Goal: Transaction & Acquisition: Book appointment/travel/reservation

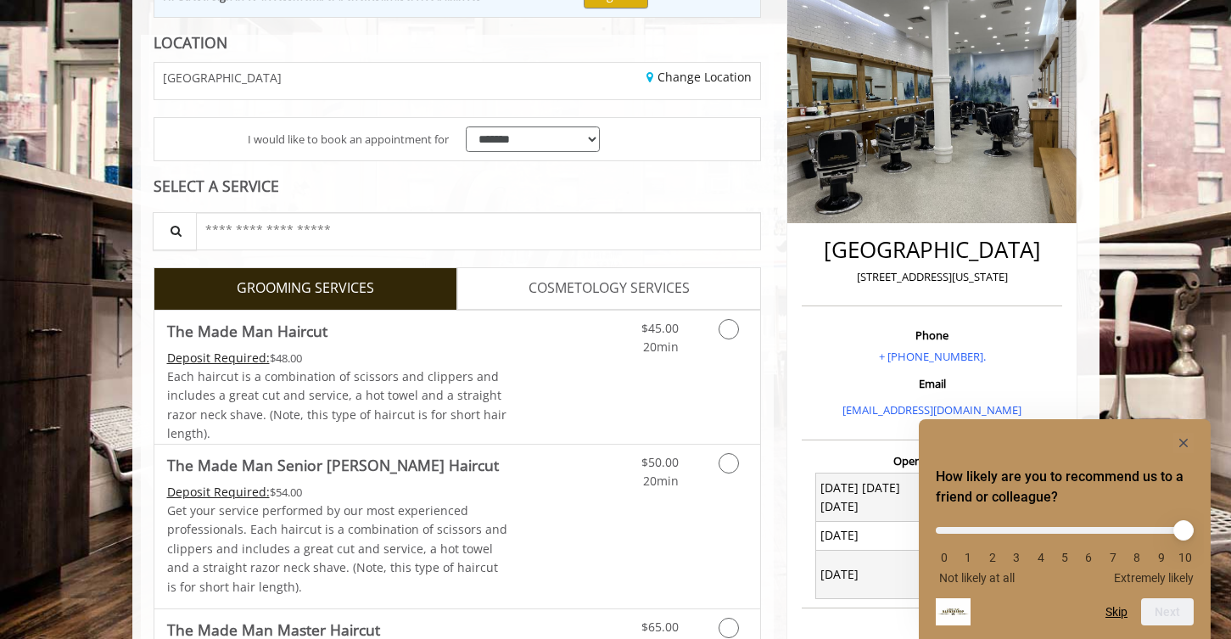
scroll to position [238, 0]
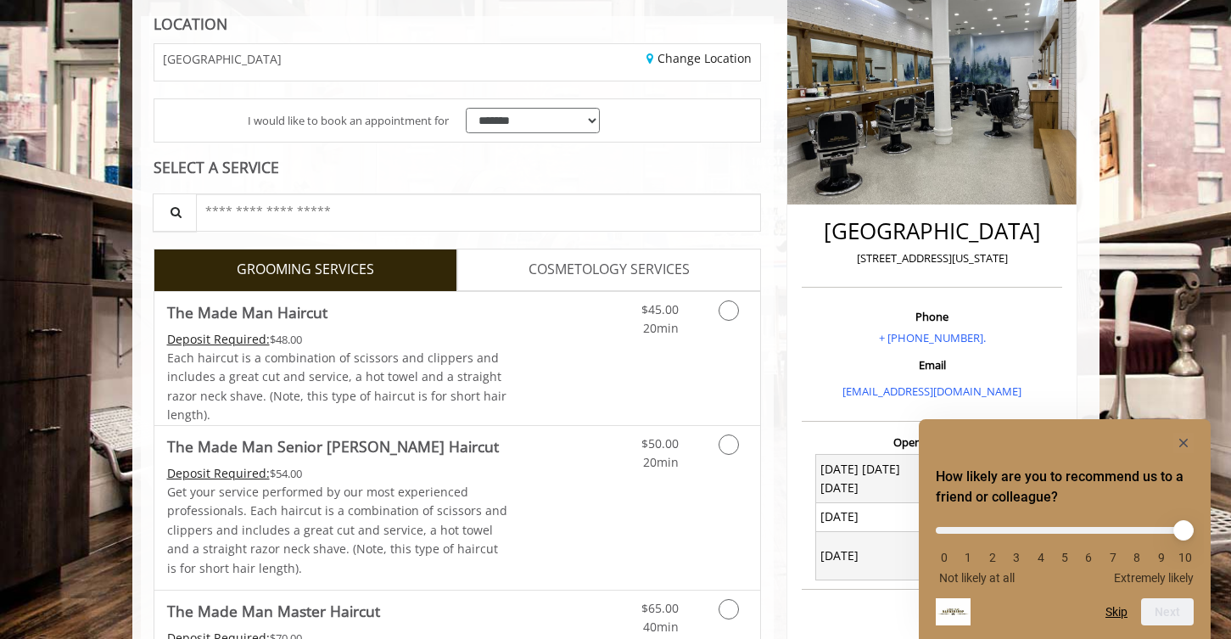
click at [382, 263] on link "GROOMING SERVICES" at bounding box center [306, 270] width 304 height 42
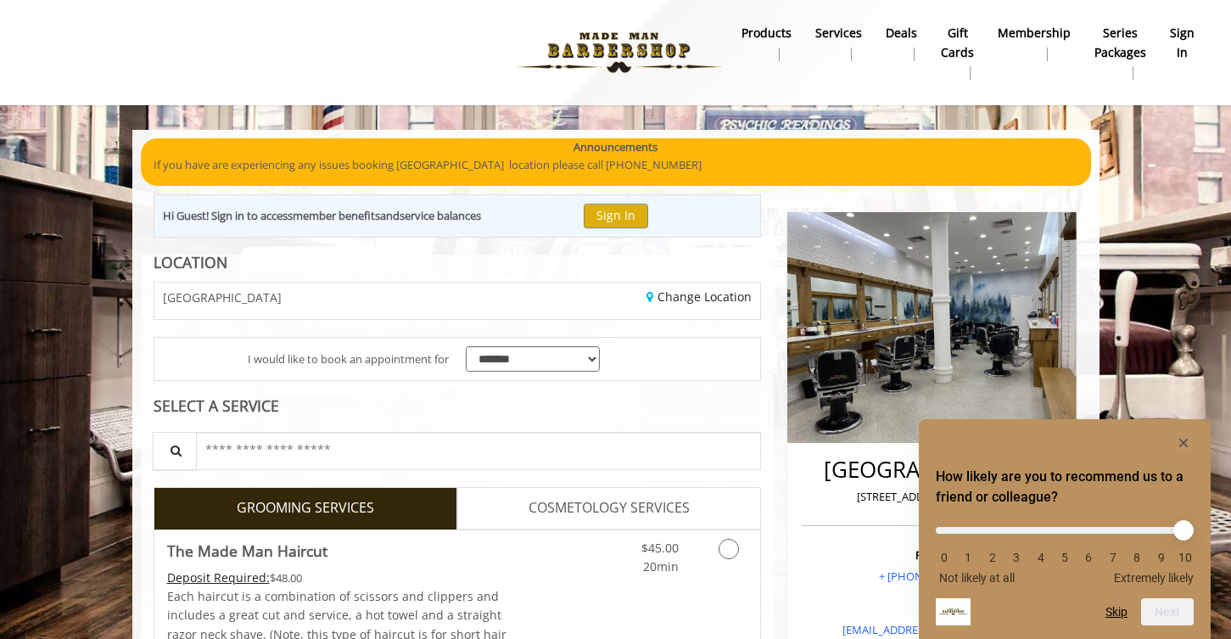
scroll to position [0, 0]
click at [837, 38] on b "Services" at bounding box center [838, 33] width 47 height 19
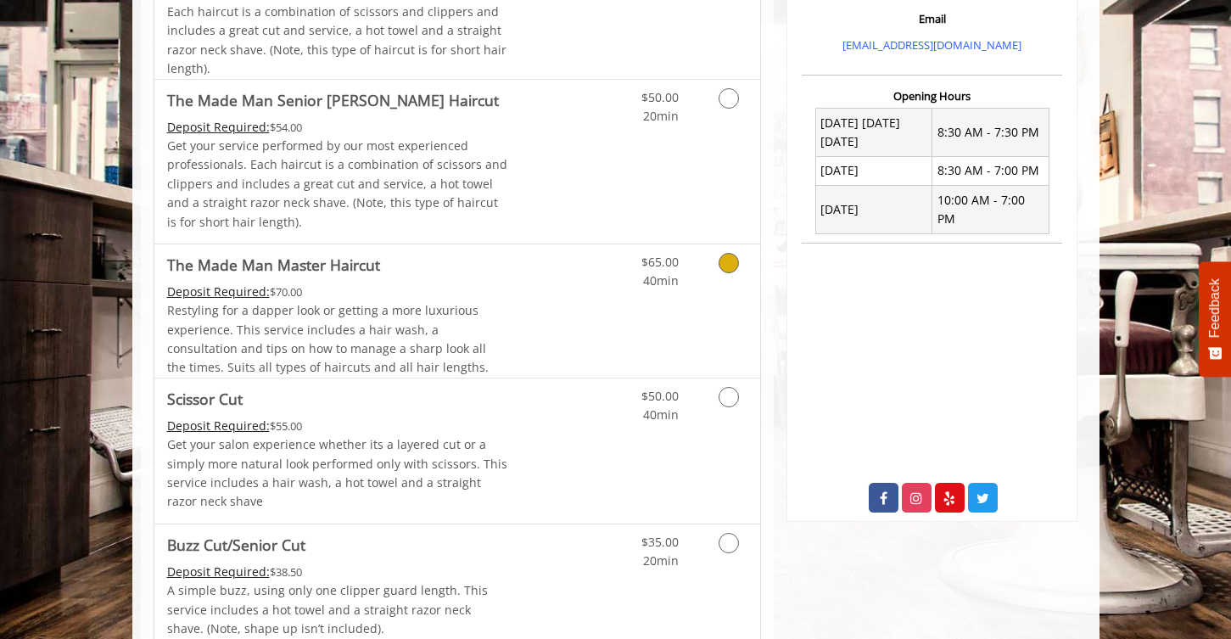
scroll to position [553, 0]
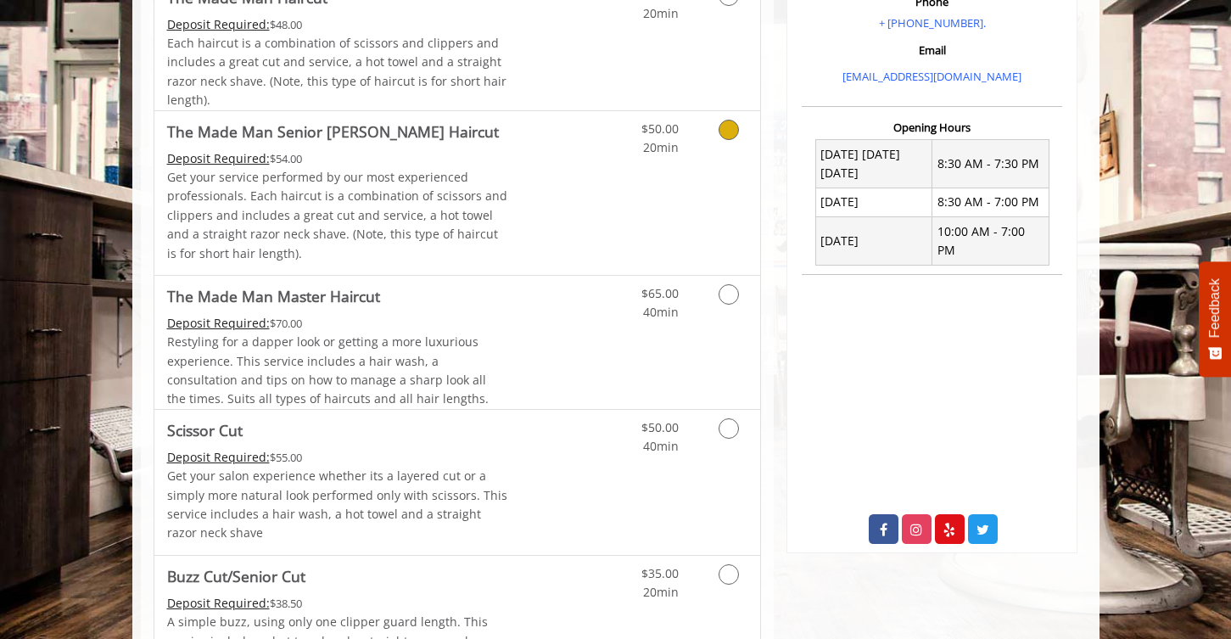
click at [729, 121] on icon "Grooming services" at bounding box center [729, 130] width 20 height 20
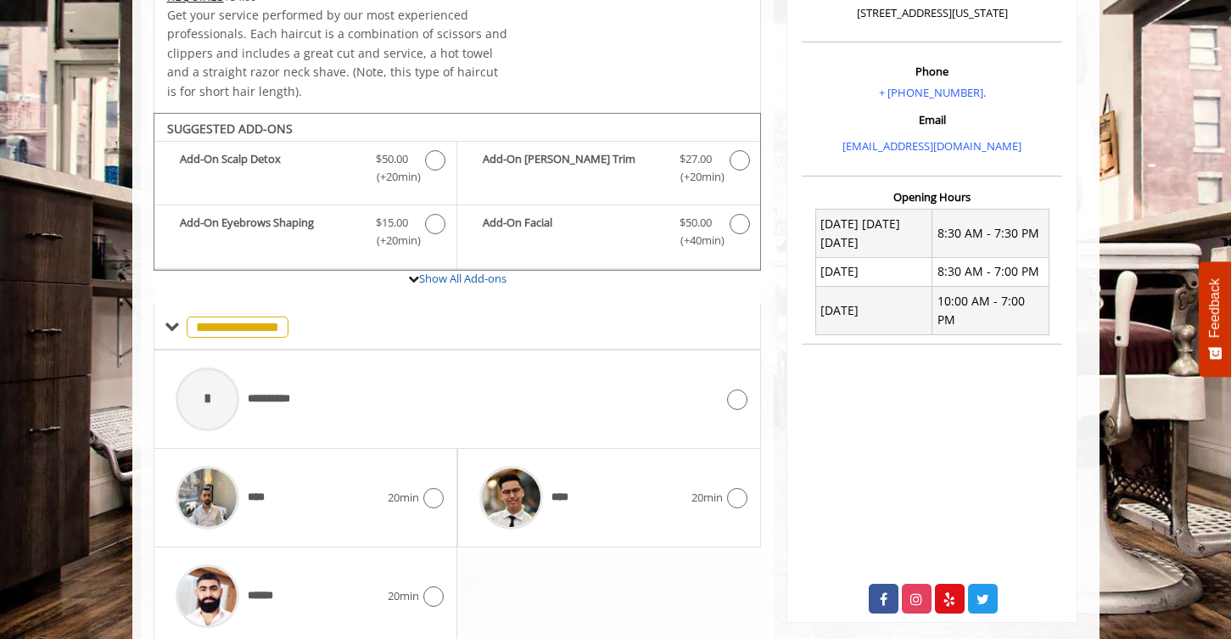
scroll to position [542, 0]
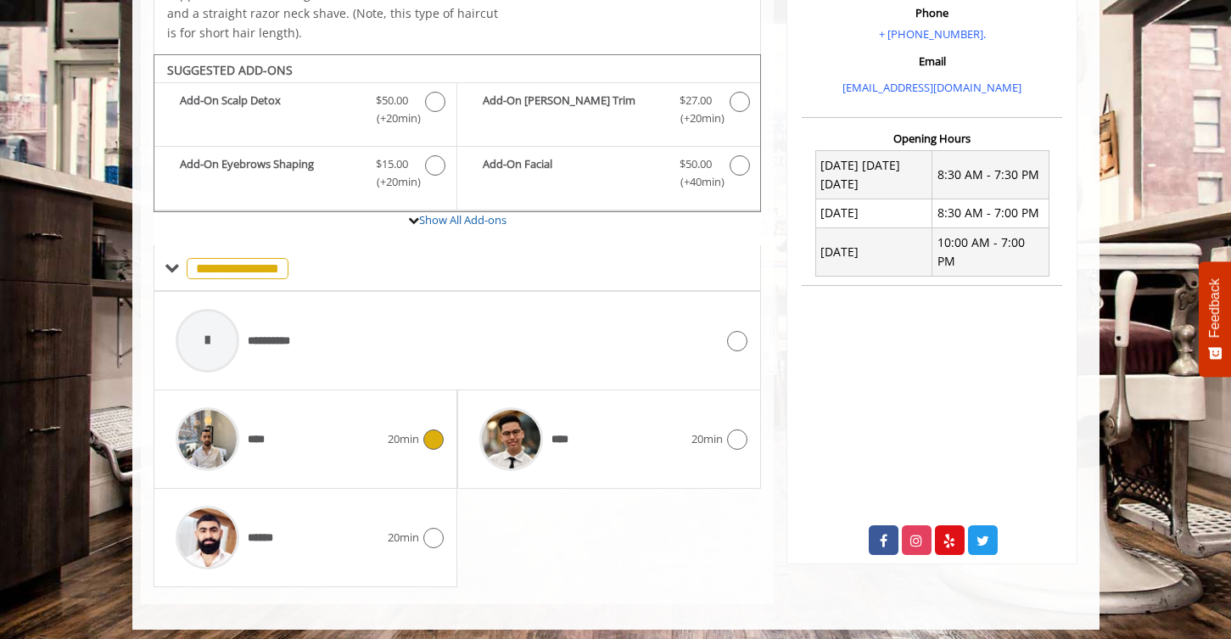
click at [439, 430] on icon at bounding box center [433, 439] width 20 height 20
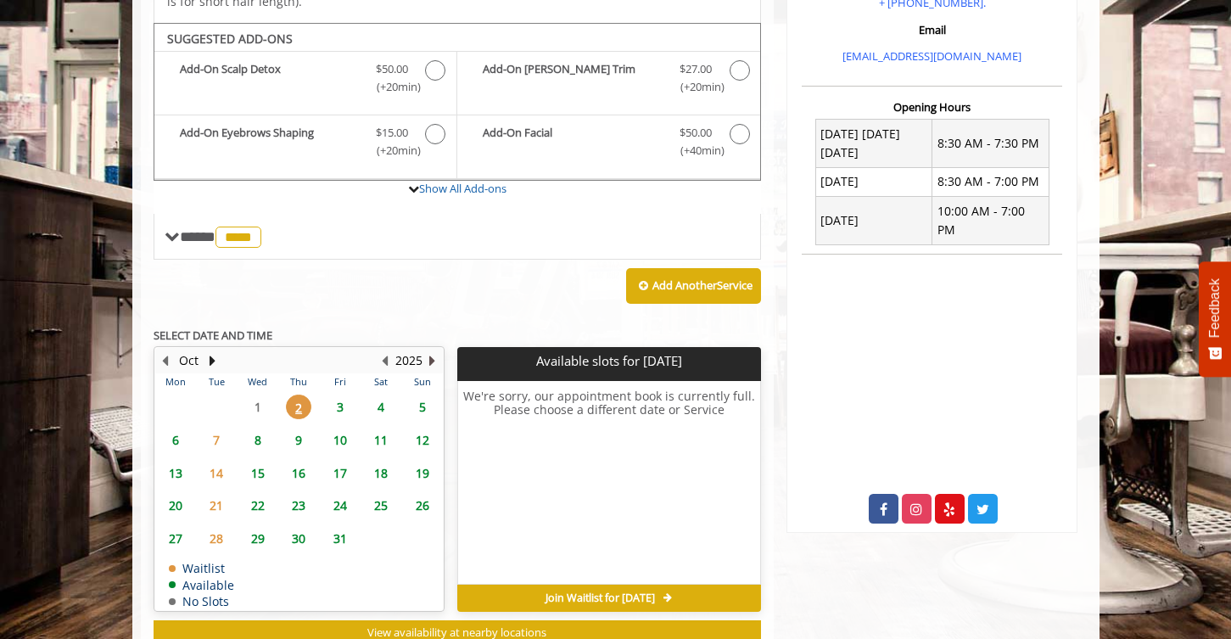
scroll to position [592, 0]
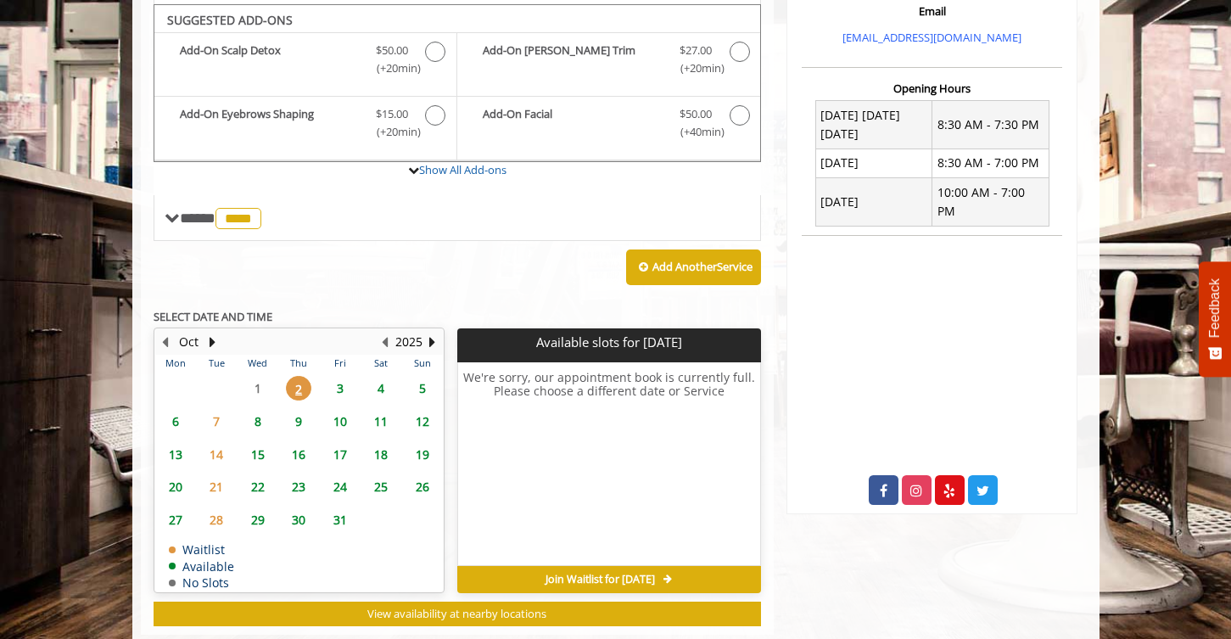
click at [339, 383] on span "3" at bounding box center [340, 388] width 25 height 25
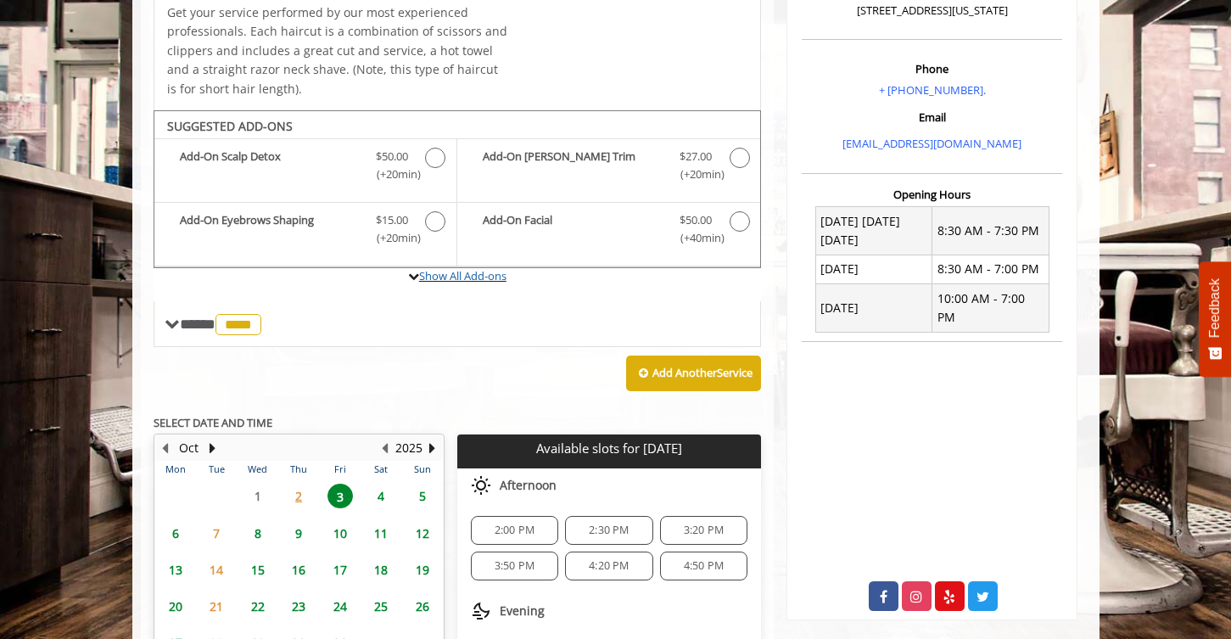
scroll to position [490, 0]
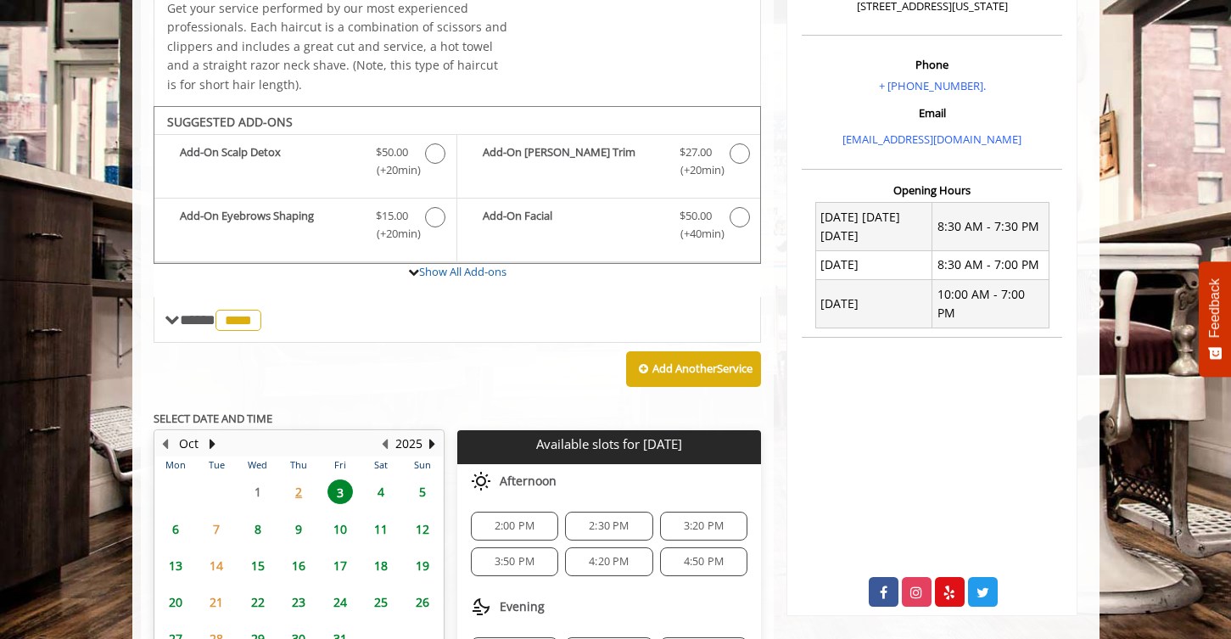
click at [521, 519] on span "2:00 PM" at bounding box center [515, 526] width 40 height 14
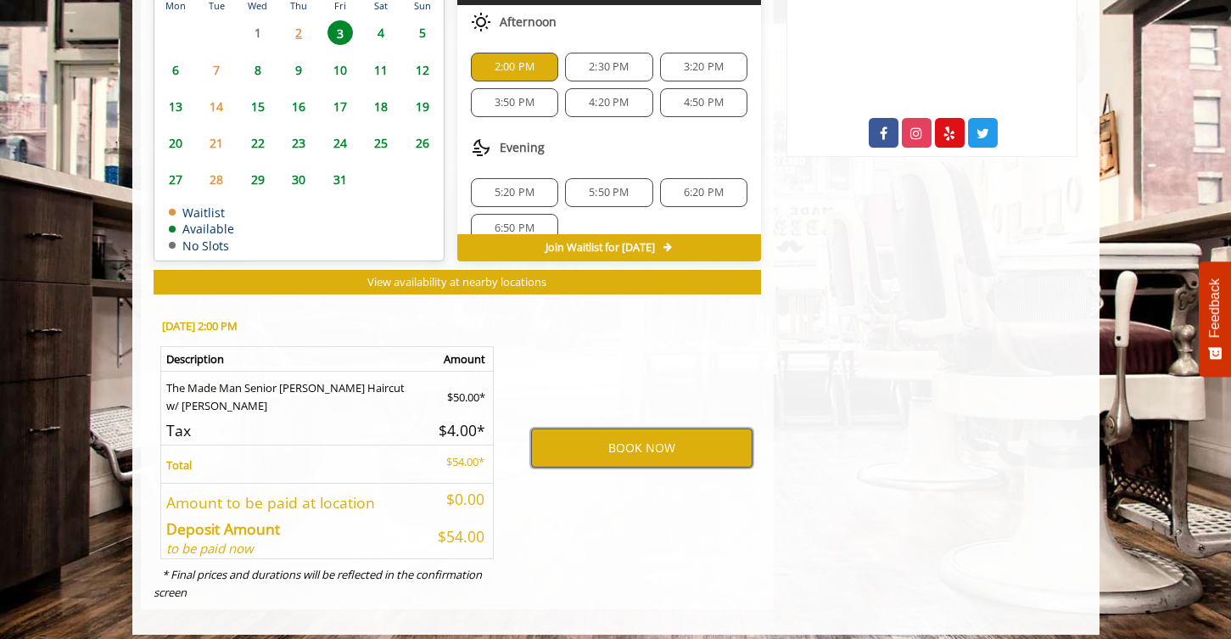
scroll to position [949, 0]
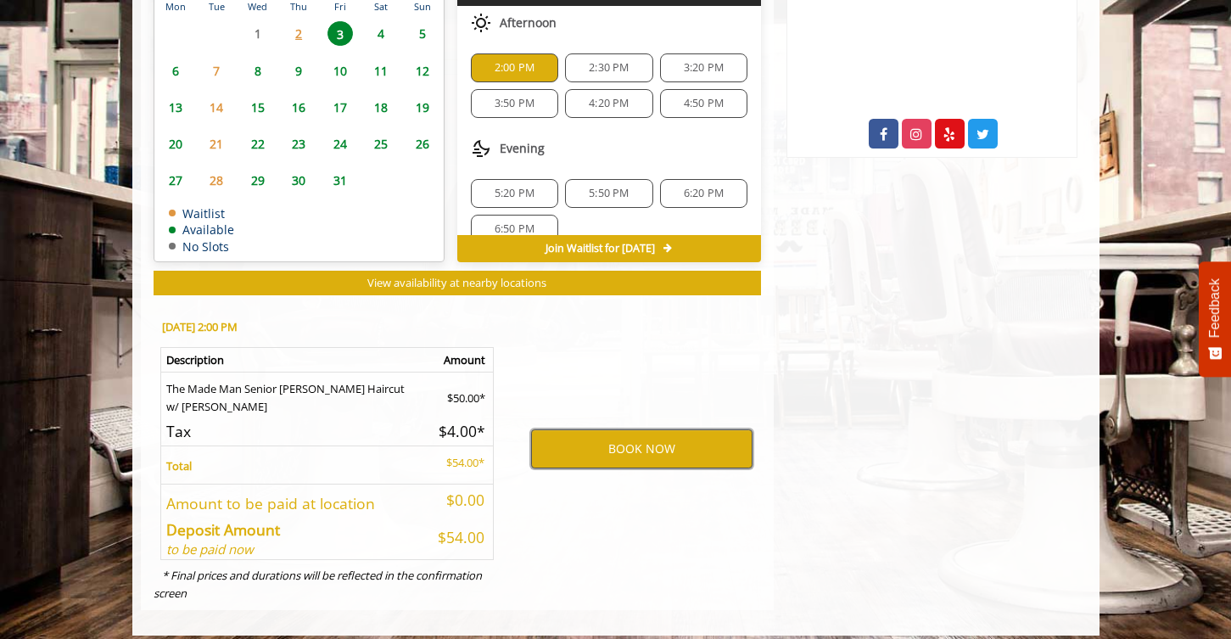
click at [596, 436] on button "BOOK NOW" at bounding box center [641, 448] width 221 height 39
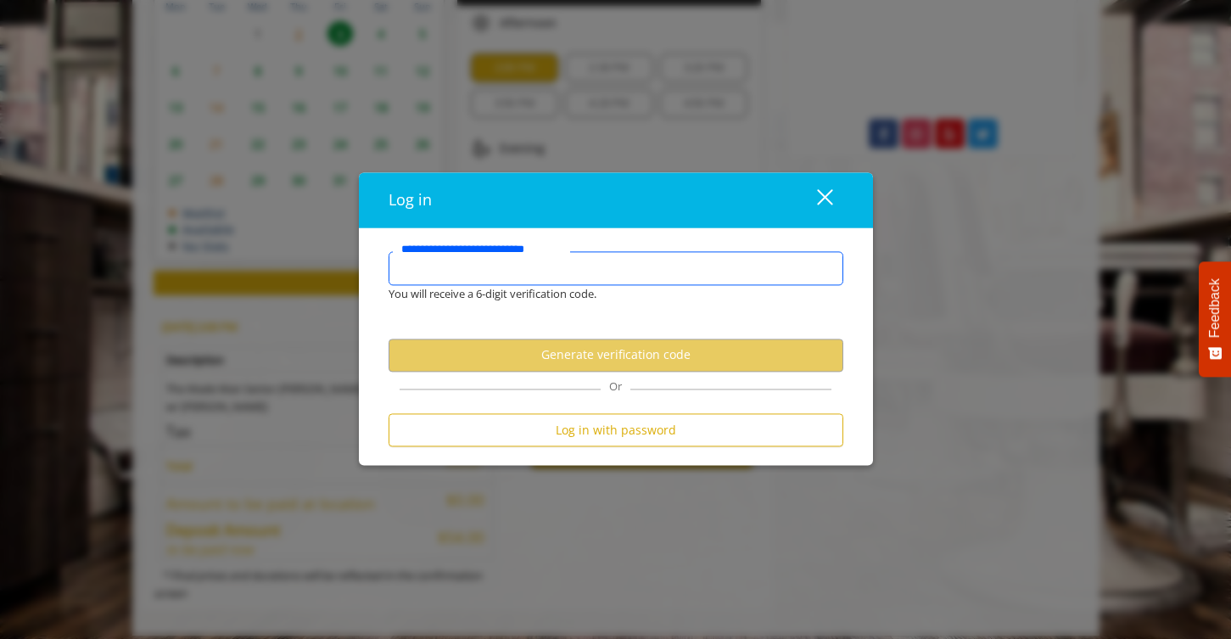
click at [565, 273] on input "**********" at bounding box center [616, 269] width 455 height 34
click at [559, 269] on input "**********" at bounding box center [616, 269] width 455 height 34
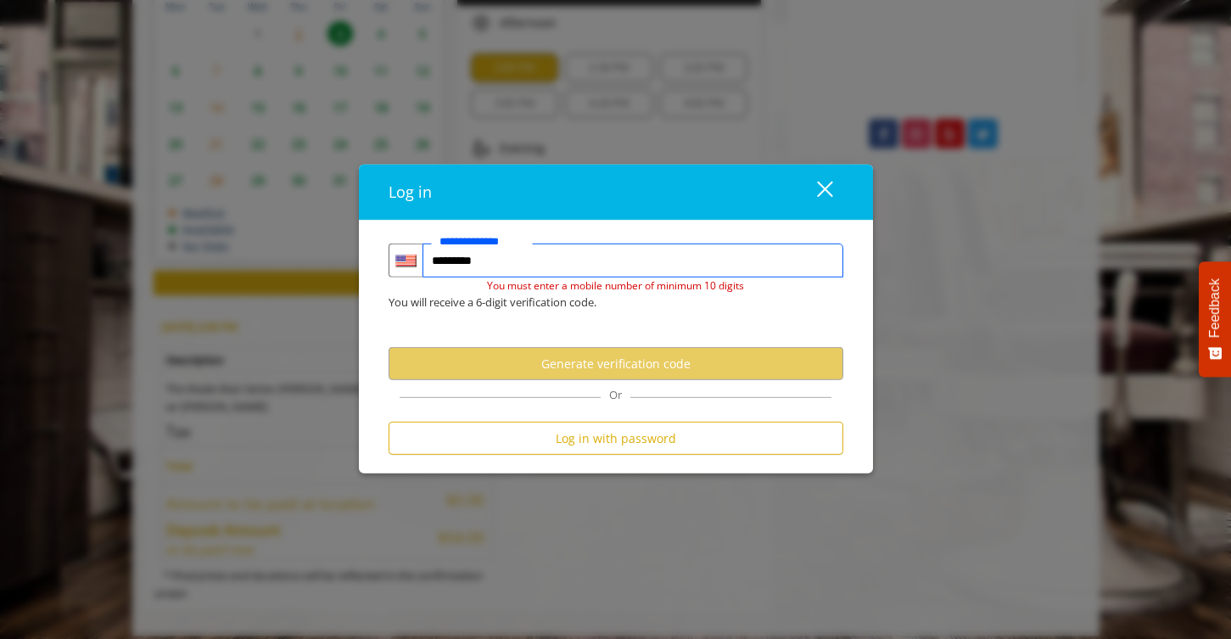
type input "**********"
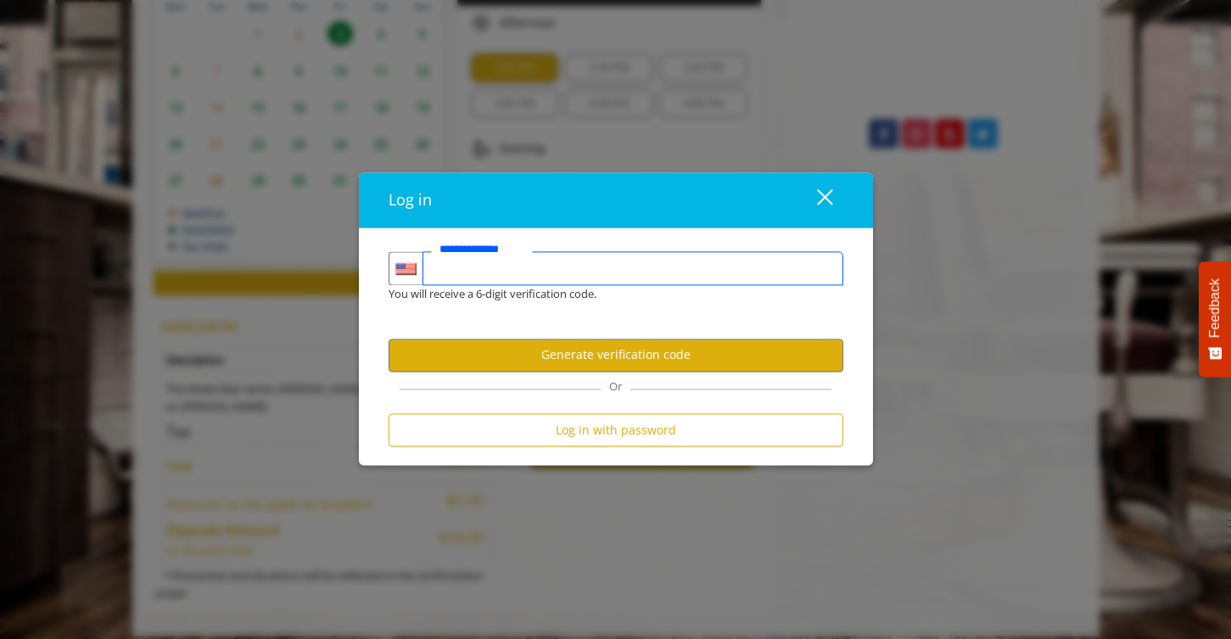
type input "**********"
click at [572, 357] on button "Generate verification code" at bounding box center [616, 355] width 455 height 33
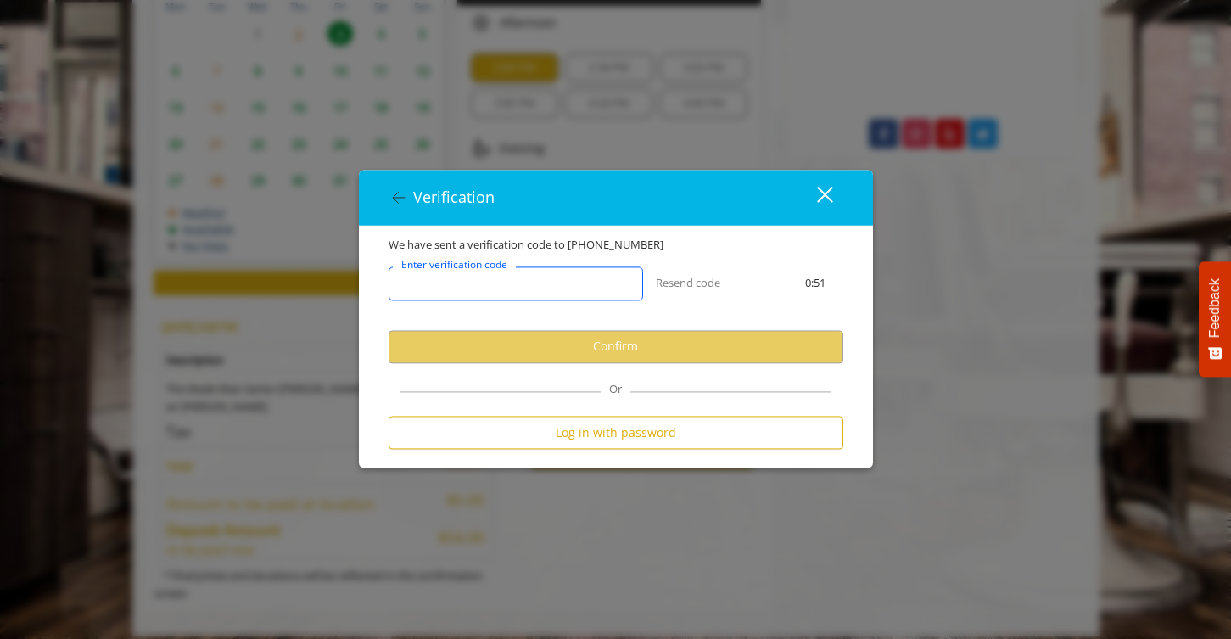
click at [582, 283] on input "Enter verification code" at bounding box center [516, 283] width 255 height 34
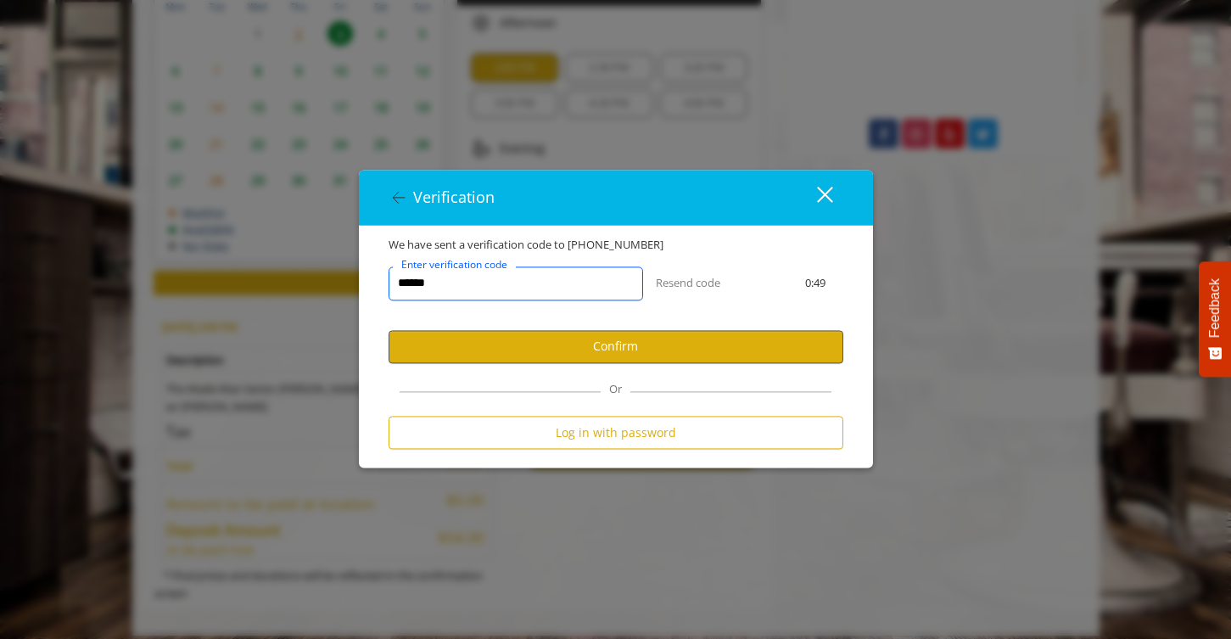
type input "******"
click at [536, 352] on button "Confirm" at bounding box center [616, 346] width 455 height 33
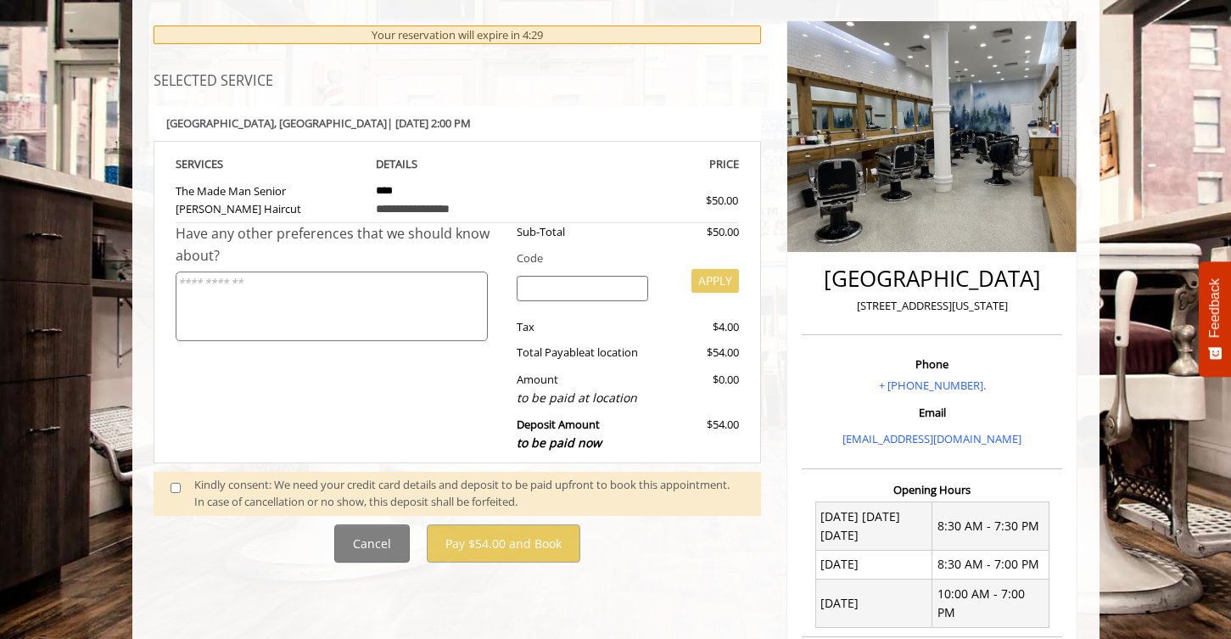
scroll to position [191, 0]
click at [315, 306] on textarea at bounding box center [332, 307] width 312 height 70
click at [339, 374] on div "Have any other preferences that we should know about?" at bounding box center [340, 342] width 329 height 238
click at [571, 282] on input "search" at bounding box center [583, 288] width 132 height 25
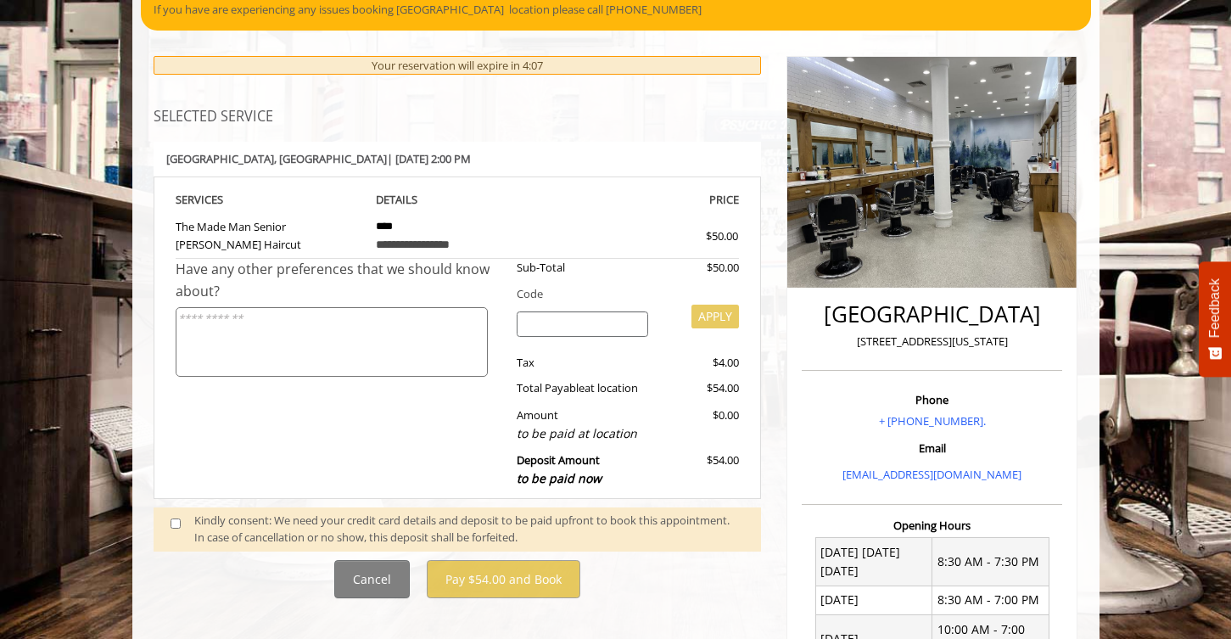
scroll to position [171, 0]
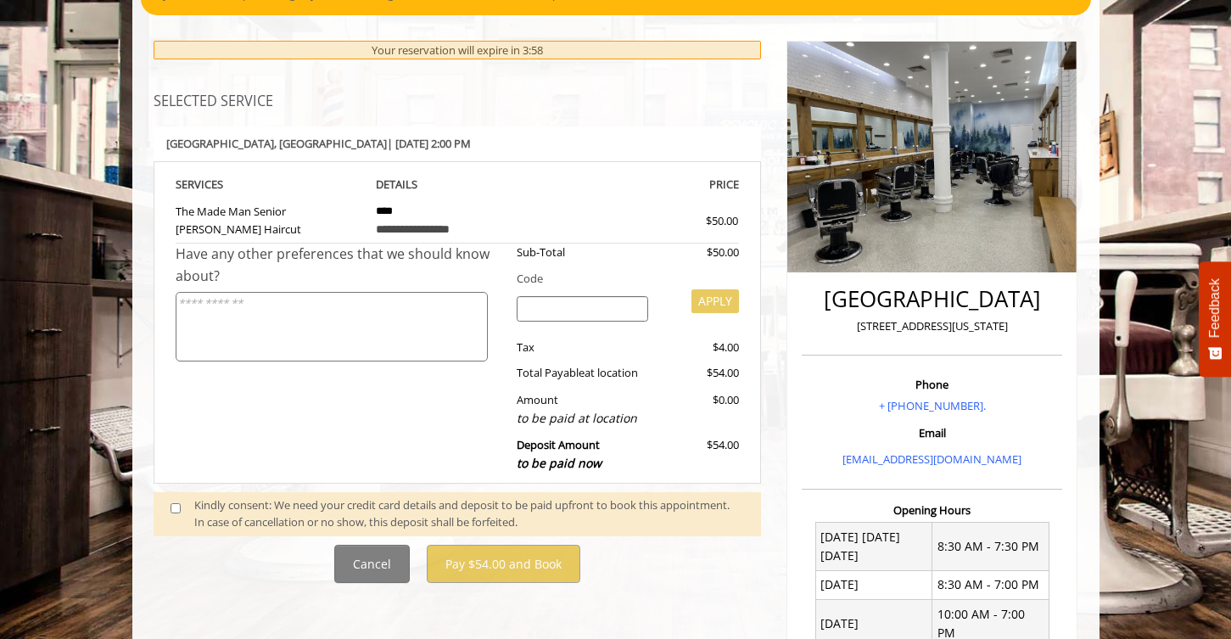
click at [428, 407] on div "Have any other preferences that we should know about?" at bounding box center [340, 363] width 329 height 238
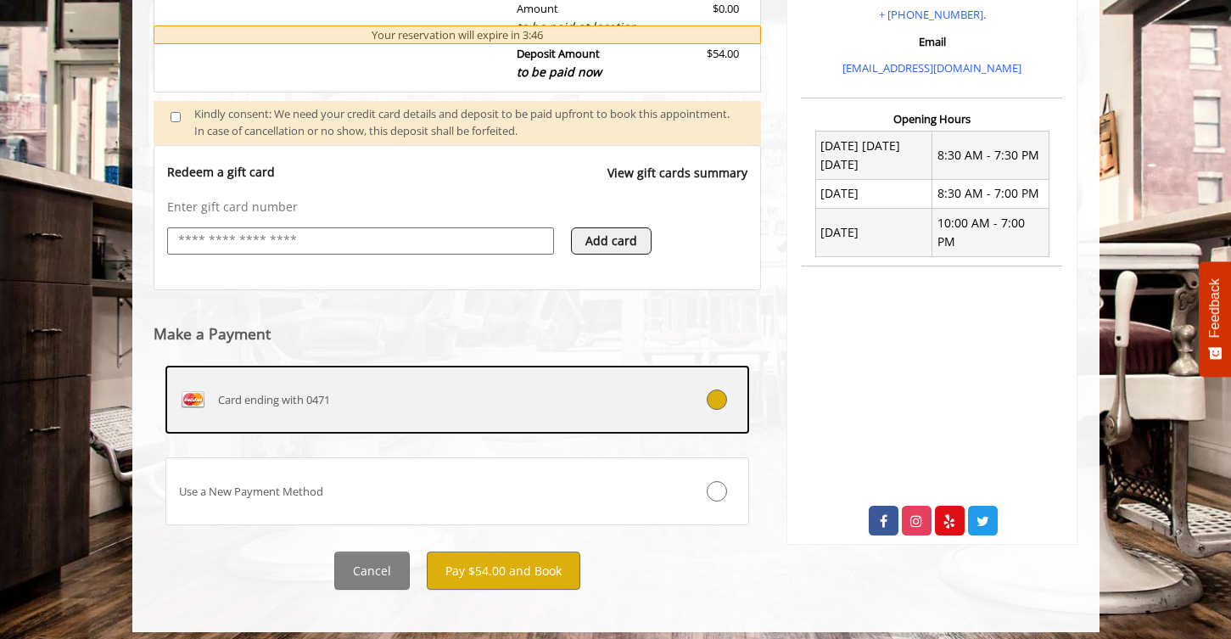
scroll to position [561, 0]
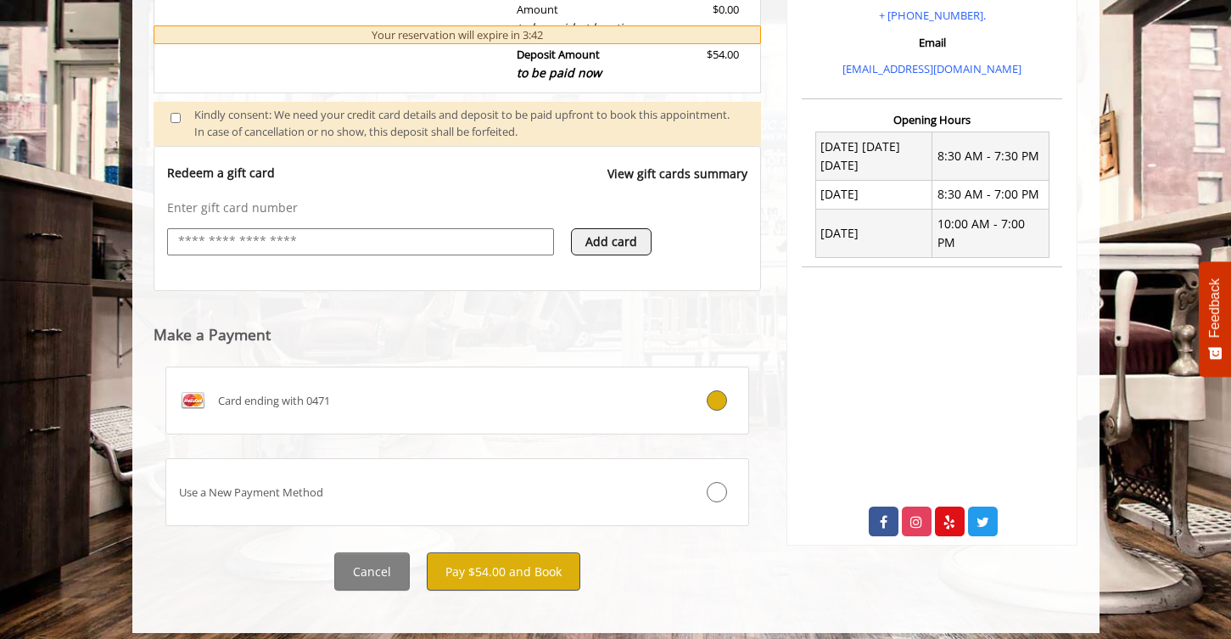
click at [526, 560] on button "Pay $54.00 and Book" at bounding box center [504, 571] width 154 height 38
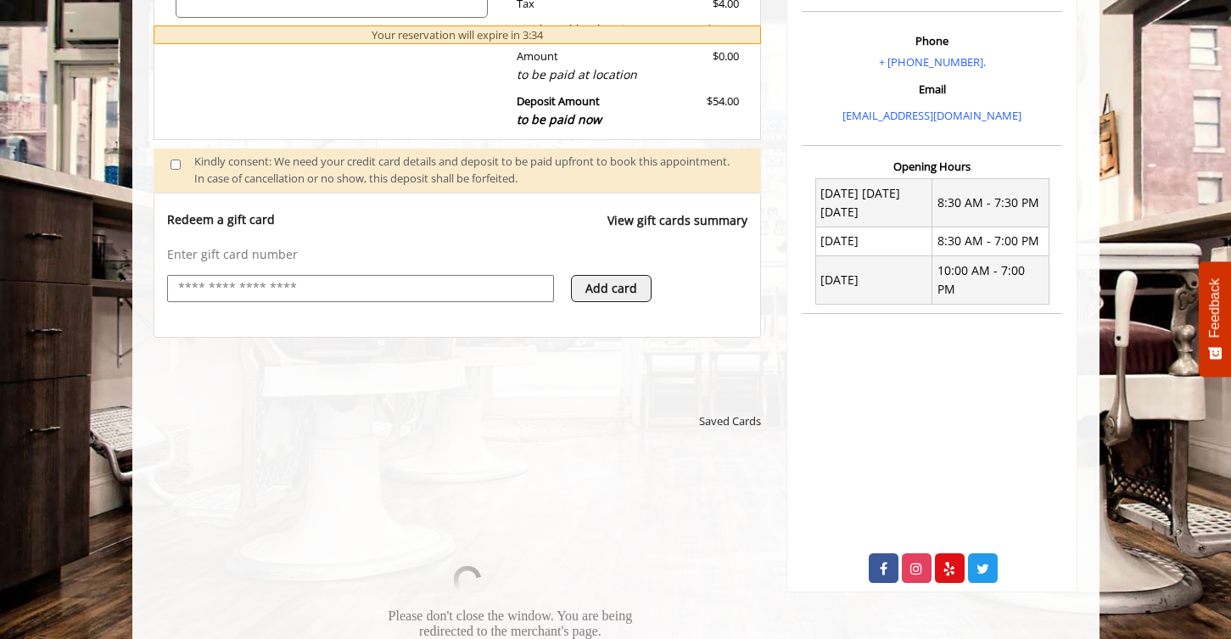
scroll to position [515, 0]
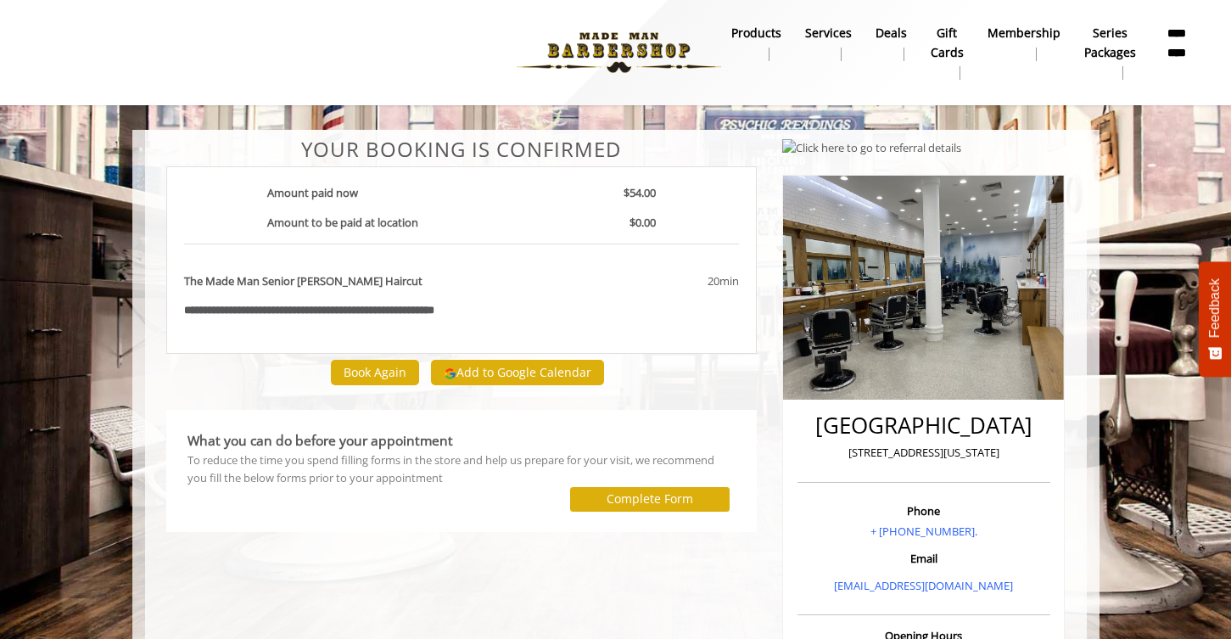
click at [556, 373] on button "Add to Google Calendar" at bounding box center [517, 372] width 173 height 25
